Goal: Task Accomplishment & Management: Use online tool/utility

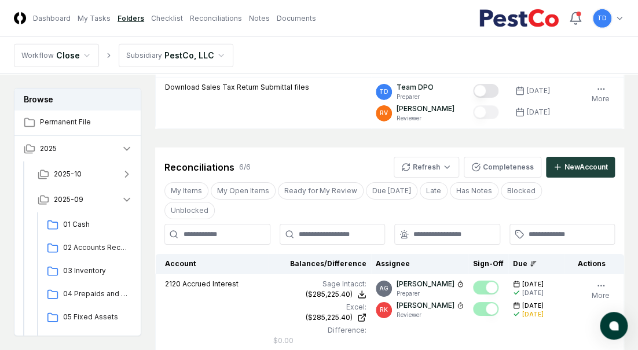
scroll to position [1354, 0]
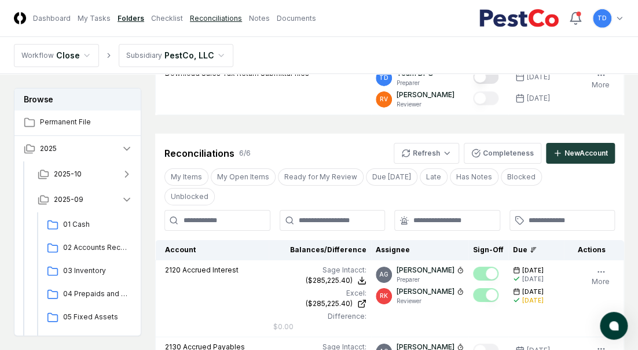
click at [197, 20] on link "Reconciliations" at bounding box center [216, 18] width 52 height 10
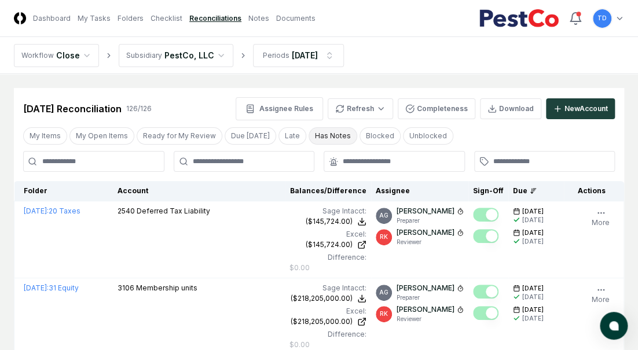
click at [315, 134] on button "Has Notes" at bounding box center [333, 135] width 49 height 17
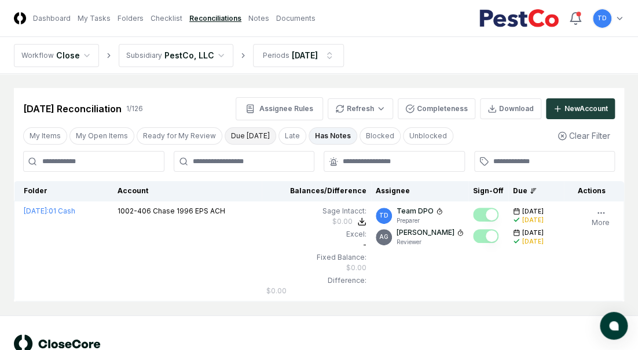
click at [247, 132] on button "Due [DATE]" at bounding box center [251, 135] width 52 height 17
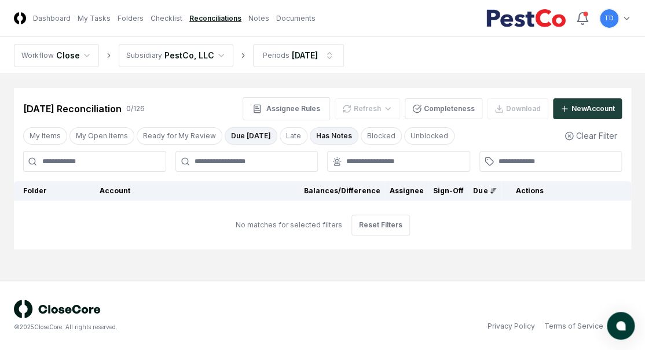
click at [314, 134] on button "Has Notes" at bounding box center [334, 135] width 49 height 17
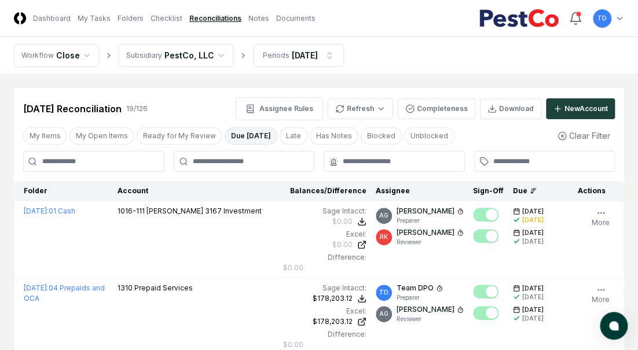
click at [96, 160] on input at bounding box center [93, 161] width 141 height 21
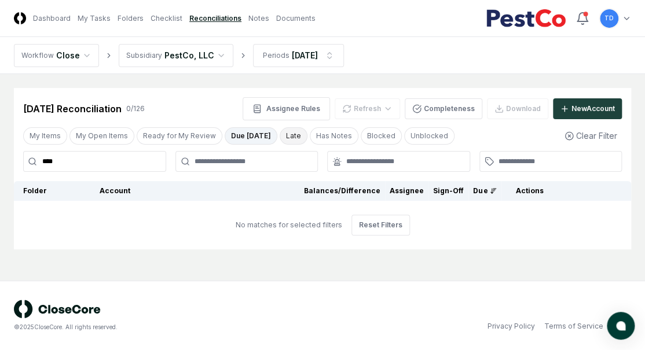
type input "****"
click at [280, 135] on button "Late" at bounding box center [294, 135] width 28 height 17
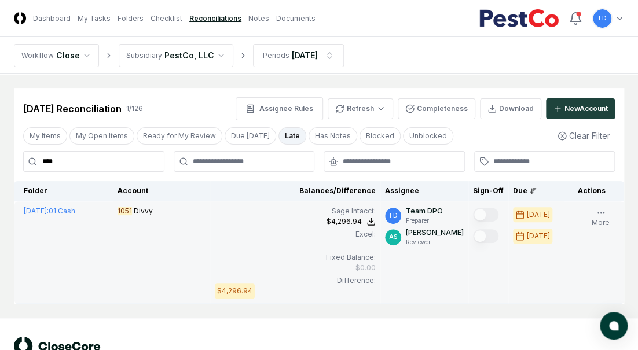
scroll to position [37, 0]
